Goal: Task Accomplishment & Management: Use online tool/utility

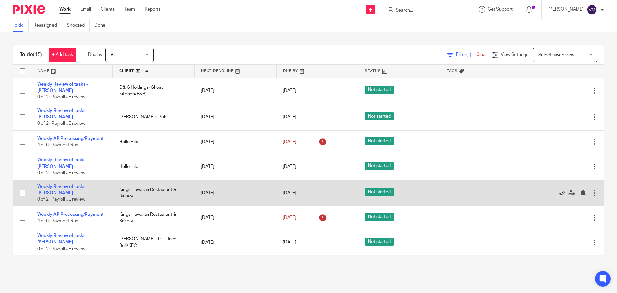
click at [558, 189] on icon at bounding box center [561, 192] width 6 height 6
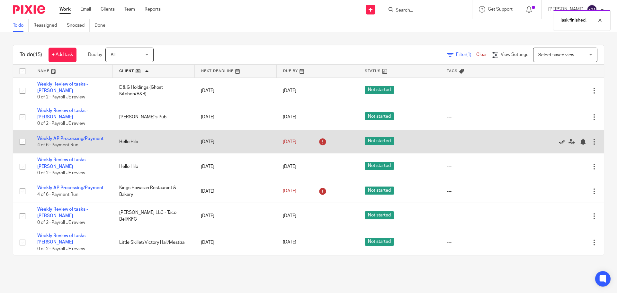
click at [558, 138] on icon at bounding box center [561, 141] width 6 height 6
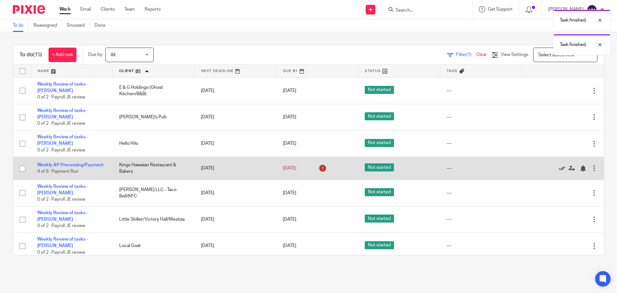
click at [544, 165] on div at bounding box center [559, 168] width 63 height 6
click at [558, 165] on icon at bounding box center [561, 168] width 6 height 6
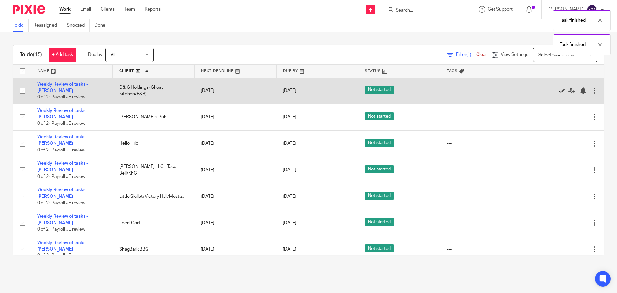
click at [558, 88] on icon at bounding box center [561, 90] width 6 height 6
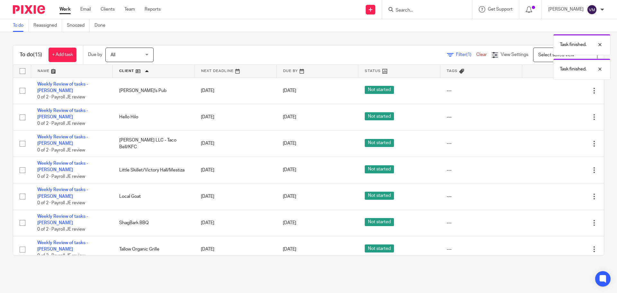
click at [558, 88] on icon at bounding box center [561, 90] width 6 height 6
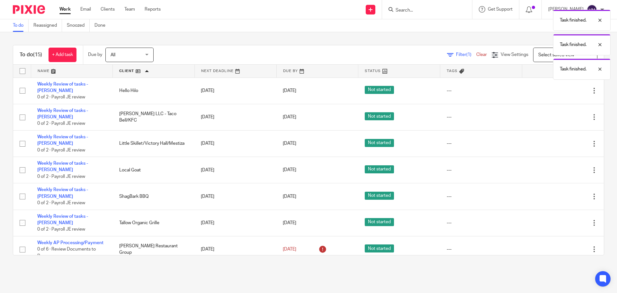
click at [558, 88] on icon at bounding box center [561, 90] width 6 height 6
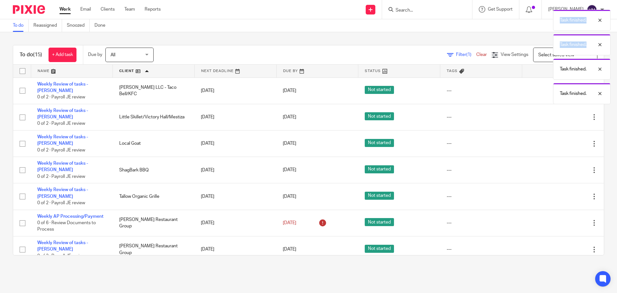
click at [546, 88] on div "Task finished. Task finished. Task finished. Task finished." at bounding box center [459, 55] width 302 height 98
click at [558, 88] on icon at bounding box center [561, 90] width 6 height 6
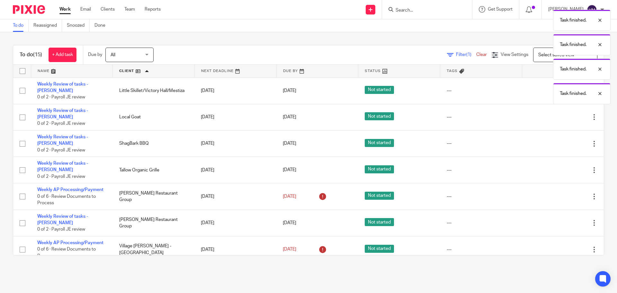
click at [546, 88] on div "Task finished. Task finished. Task finished. Task finished." at bounding box center [459, 55] width 302 height 98
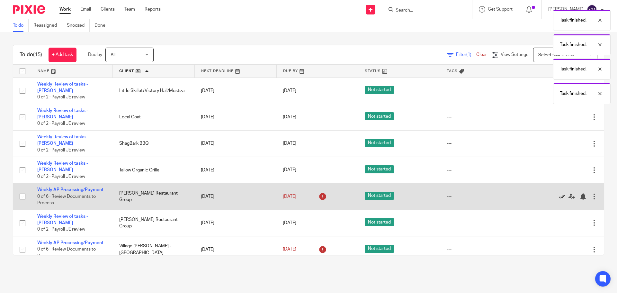
click at [558, 193] on icon at bounding box center [561, 196] width 6 height 6
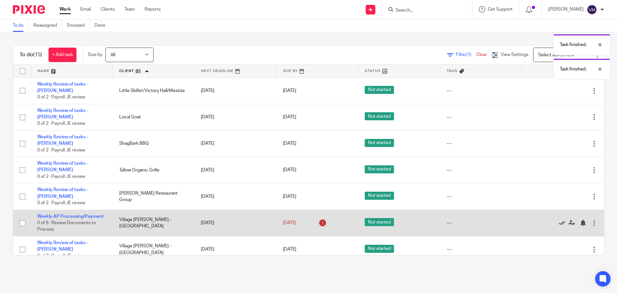
click at [558, 219] on icon at bounding box center [561, 222] width 6 height 6
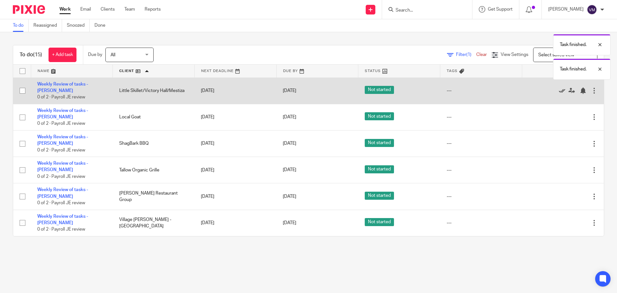
click at [558, 89] on icon at bounding box center [561, 90] width 6 height 6
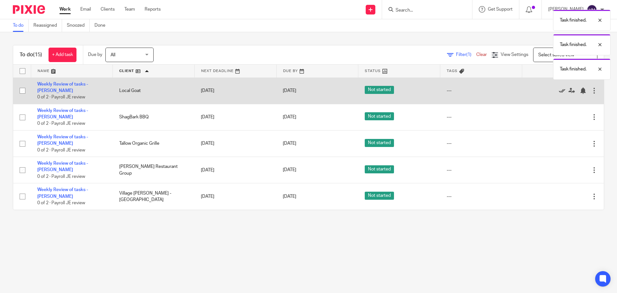
click at [558, 88] on icon at bounding box center [561, 90] width 6 height 6
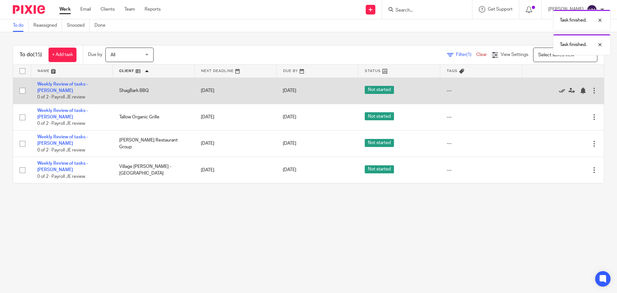
click at [558, 87] on icon at bounding box center [561, 90] width 6 height 6
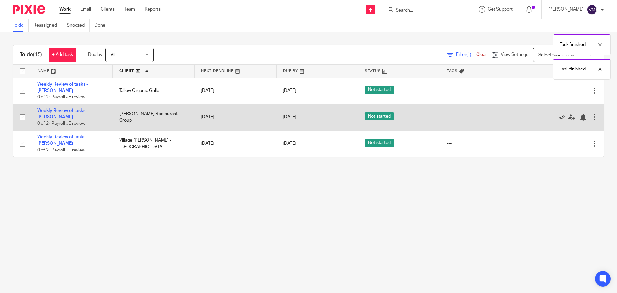
click at [558, 114] on icon at bounding box center [561, 117] width 6 height 6
